Goal: Navigation & Orientation: Find specific page/section

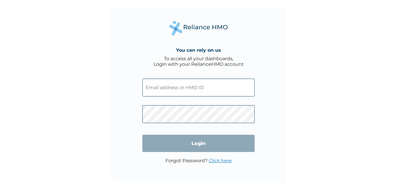
click at [213, 94] on input "text" at bounding box center [198, 88] width 112 height 18
type input "anyanwu@sundrymarkets.ng"
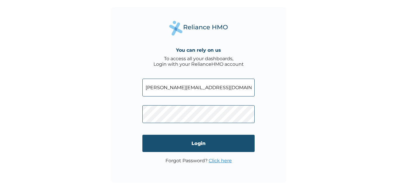
click at [189, 145] on input "Login" at bounding box center [198, 143] width 112 height 17
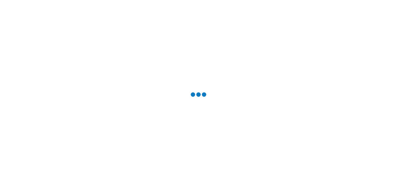
click at [284, 150] on div at bounding box center [198, 95] width 397 height 190
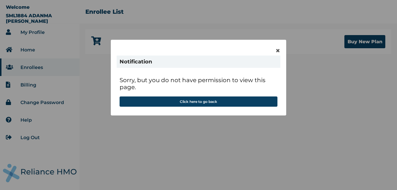
click at [276, 53] on span "×" at bounding box center [277, 51] width 5 height 10
click at [280, 51] on span "×" at bounding box center [277, 51] width 5 height 10
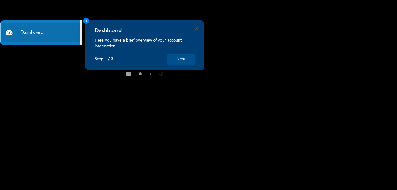
click at [175, 59] on button "Next" at bounding box center [181, 59] width 28 height 11
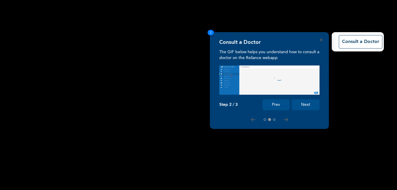
click at [302, 105] on button "Next" at bounding box center [306, 104] width 28 height 11
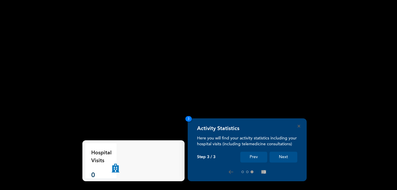
click at [284, 158] on button "Next" at bounding box center [283, 157] width 28 height 11
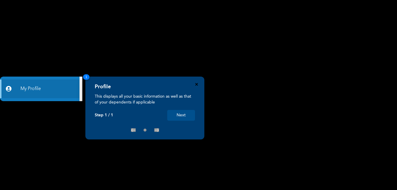
click at [196, 84] on icon "Close" at bounding box center [196, 84] width 3 height 3
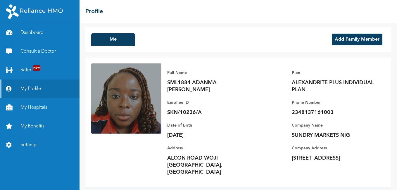
scroll to position [4, 0]
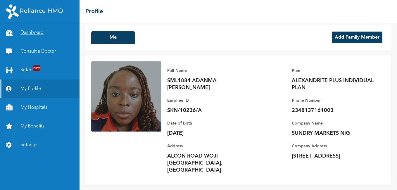
click at [48, 31] on link "Dashboard" at bounding box center [39, 32] width 79 height 19
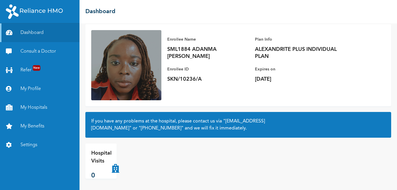
scroll to position [36, 0]
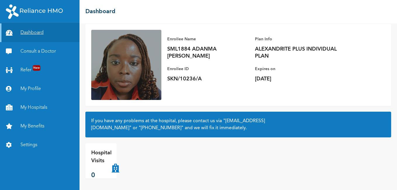
click at [53, 36] on link "Dashboard" at bounding box center [39, 32] width 79 height 19
click at [29, 89] on link "My Profile" at bounding box center [39, 88] width 79 height 19
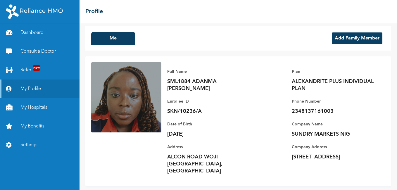
scroll to position [4, 0]
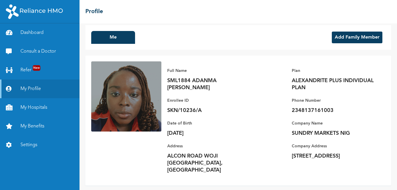
click at [169, 110] on p "SKN/10236/A" at bounding box center [208, 110] width 82 height 7
click at [188, 131] on p "[DATE]" at bounding box center [208, 133] width 82 height 7
drag, startPoint x: 174, startPoint y: 156, endPoint x: 210, endPoint y: 148, distance: 35.8
click at [210, 148] on div "Address [GEOGRAPHIC_DATA], [GEOGRAPHIC_DATA]" at bounding box center [208, 158] width 82 height 31
click at [70, 50] on link "Consult a Doctor" at bounding box center [39, 51] width 79 height 19
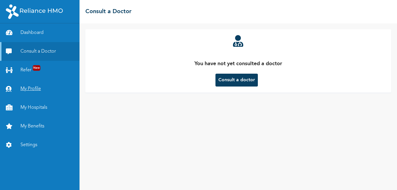
click at [42, 90] on link "My Profile" at bounding box center [39, 88] width 79 height 19
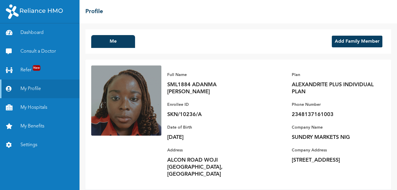
click at [133, 70] on img at bounding box center [126, 100] width 70 height 70
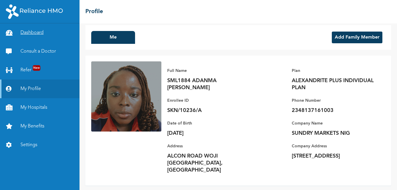
click at [30, 32] on link "Dashboard" at bounding box center [39, 32] width 79 height 19
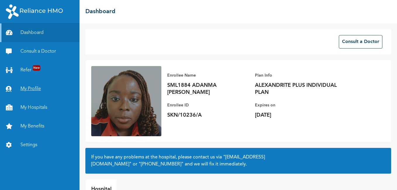
click at [49, 87] on link "My Profile" at bounding box center [39, 88] width 79 height 19
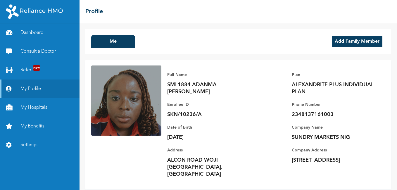
scroll to position [4, 0]
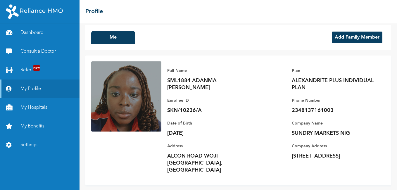
click at [154, 69] on img at bounding box center [126, 96] width 70 height 70
click at [52, 48] on link "Consult a Doctor" at bounding box center [39, 51] width 79 height 19
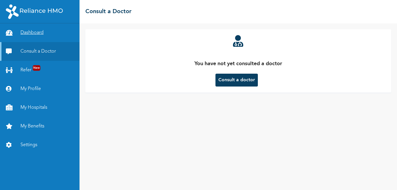
click at [43, 29] on link "Dashboard" at bounding box center [39, 32] width 79 height 19
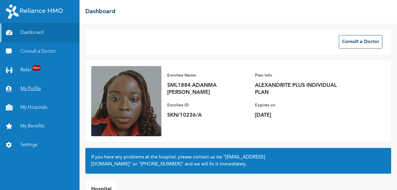
click at [42, 87] on link "My Profile" at bounding box center [39, 88] width 79 height 19
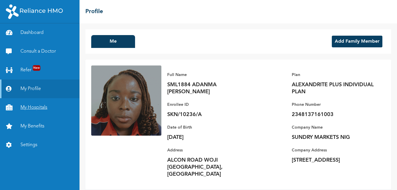
click at [40, 106] on link "My Hospitals" at bounding box center [39, 107] width 79 height 19
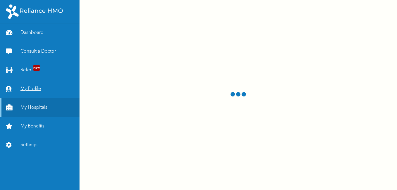
click at [30, 88] on link "My Profile" at bounding box center [39, 88] width 79 height 19
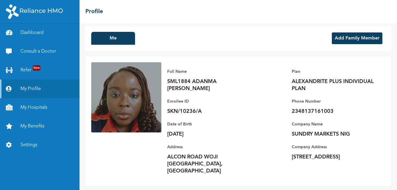
scroll to position [4, 0]
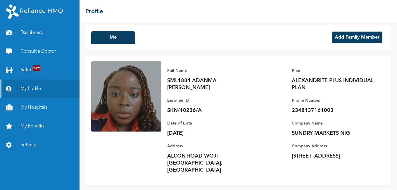
drag, startPoint x: 296, startPoint y: 156, endPoint x: 327, endPoint y: 164, distance: 31.8
click at [329, 160] on p "[STREET_ADDRESS]" at bounding box center [333, 156] width 82 height 7
click at [49, 32] on link "Dashboard" at bounding box center [39, 32] width 79 height 19
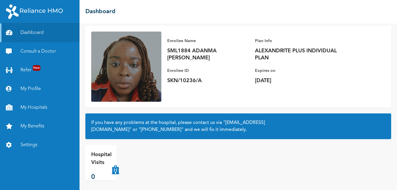
scroll to position [36, 0]
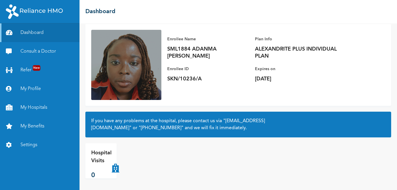
click at [118, 168] on icon at bounding box center [116, 160] width 8 height 23
